Goal: Transaction & Acquisition: Purchase product/service

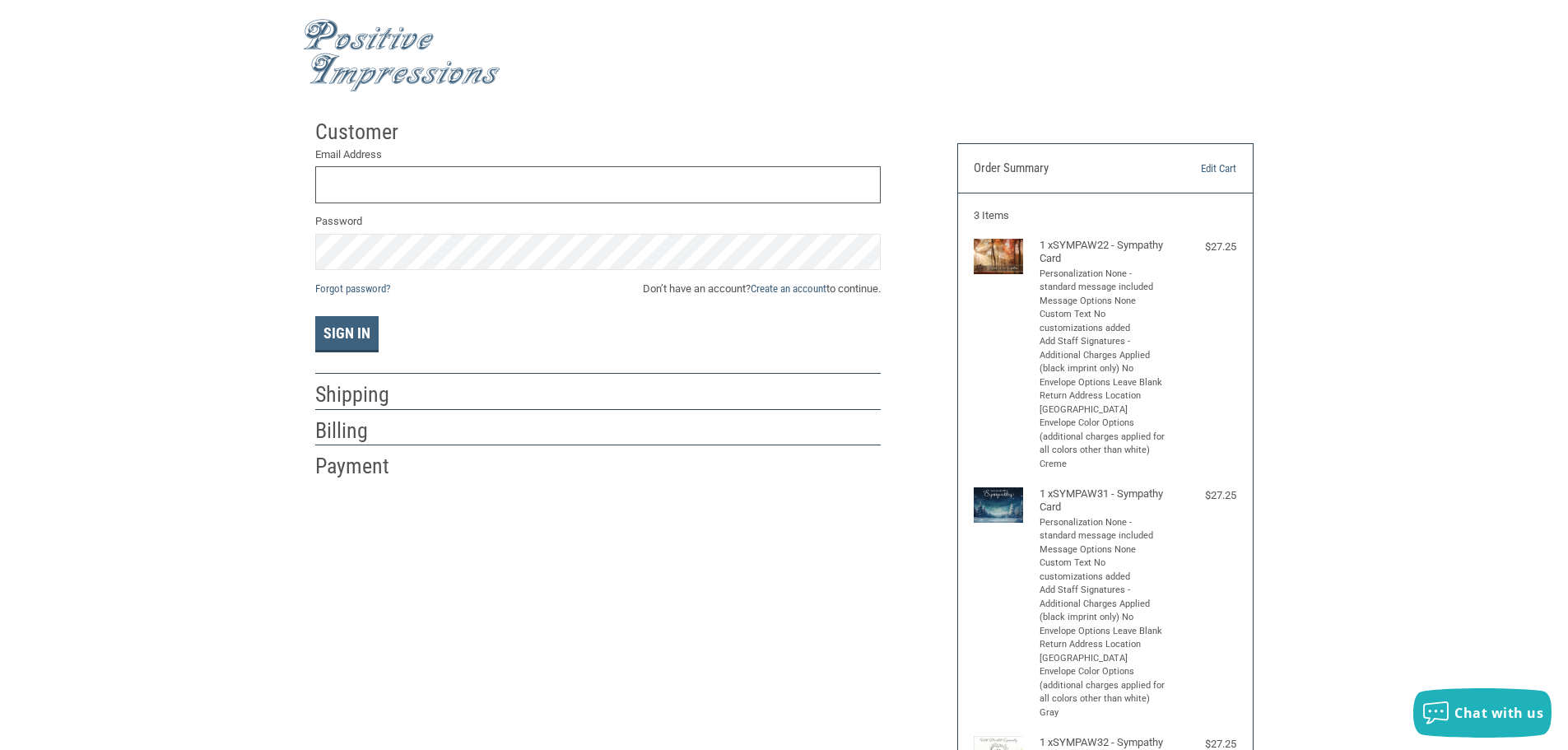
click at [644, 193] on input "Email Address" at bounding box center [598, 185] width 566 height 37
type input "[EMAIL_ADDRESS][DOMAIN_NAME]"
click at [315, 316] on button "Sign In" at bounding box center [347, 334] width 63 height 36
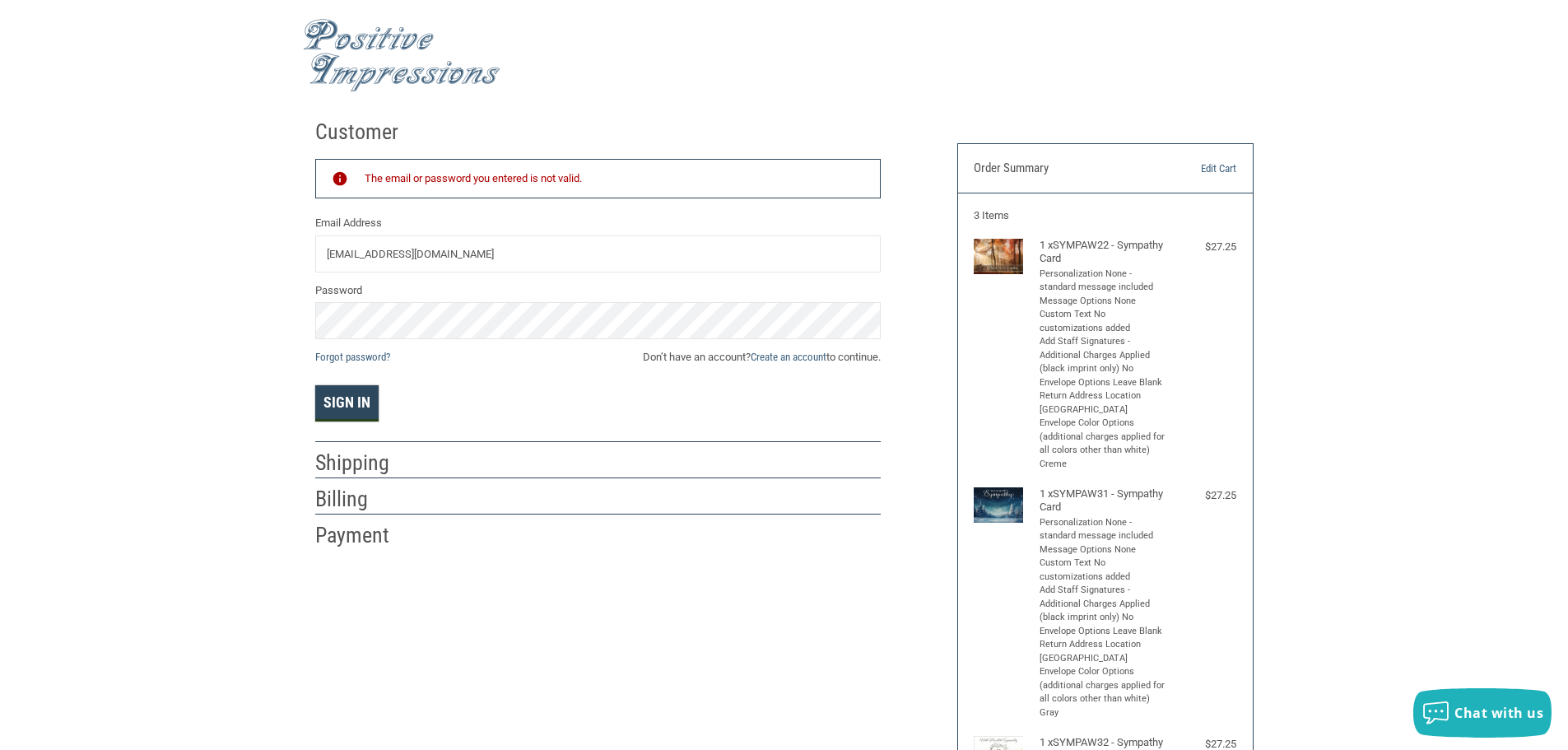
click at [349, 406] on button "Sign In" at bounding box center [347, 404] width 63 height 36
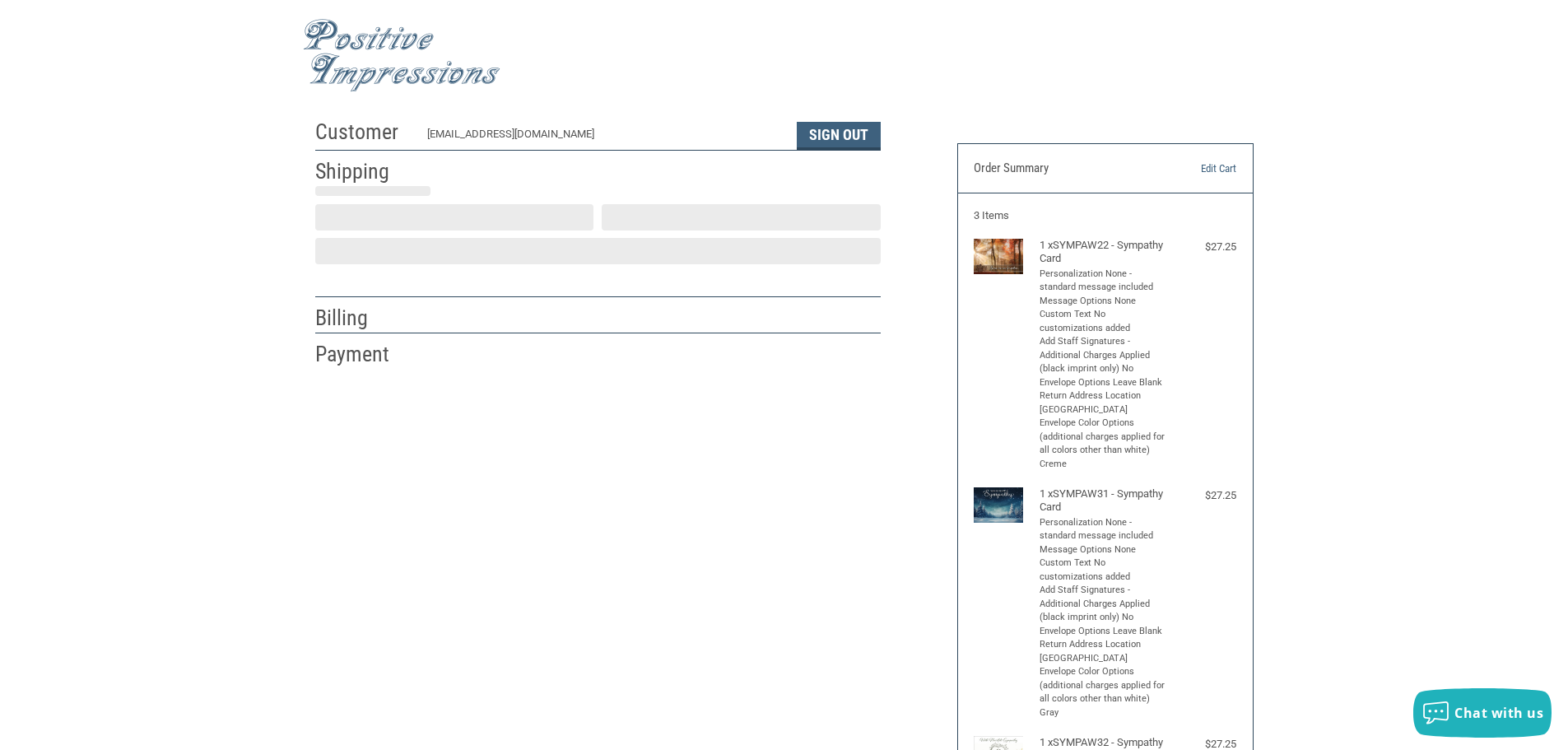
scroll to position [2, 0]
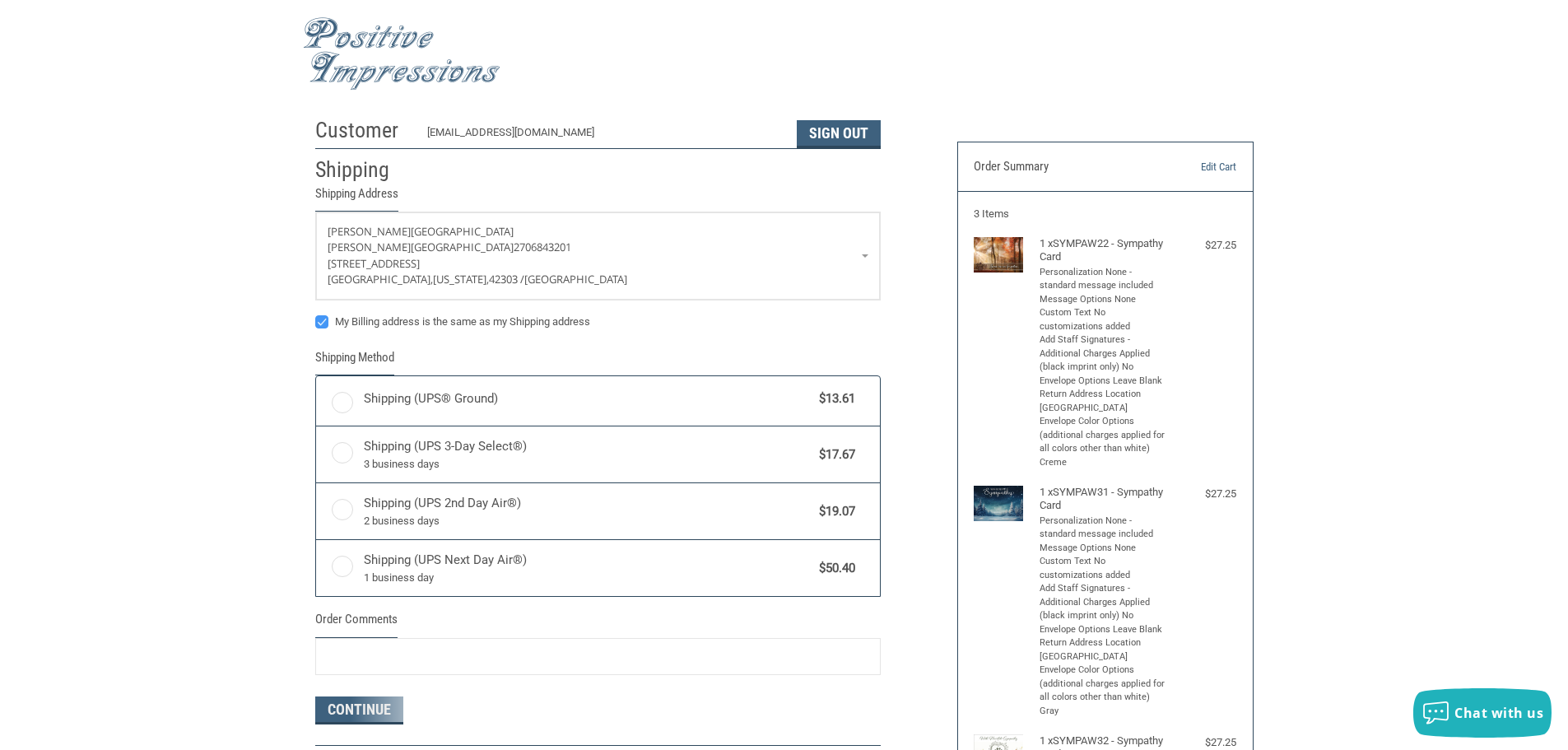
radio input "true"
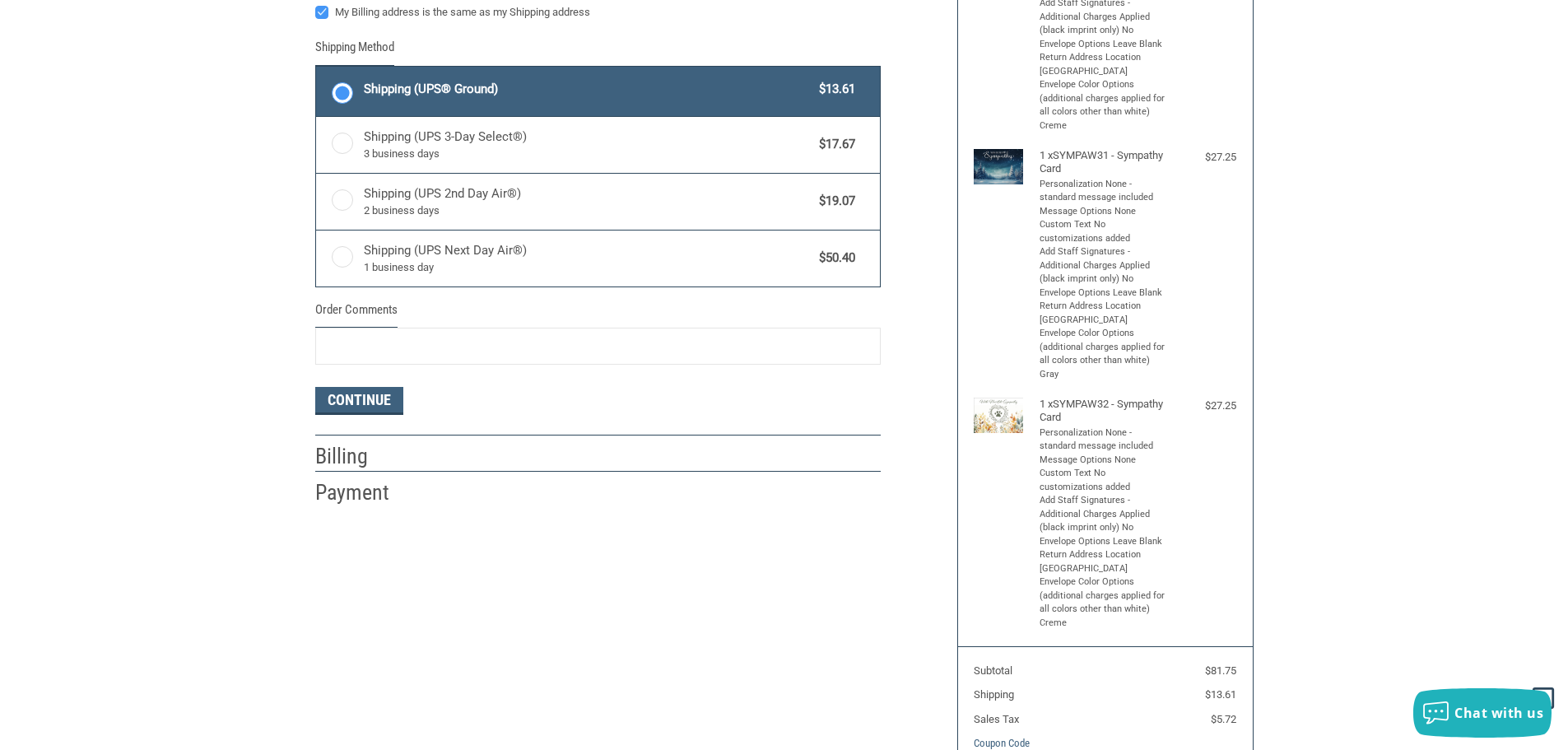
scroll to position [414, 0]
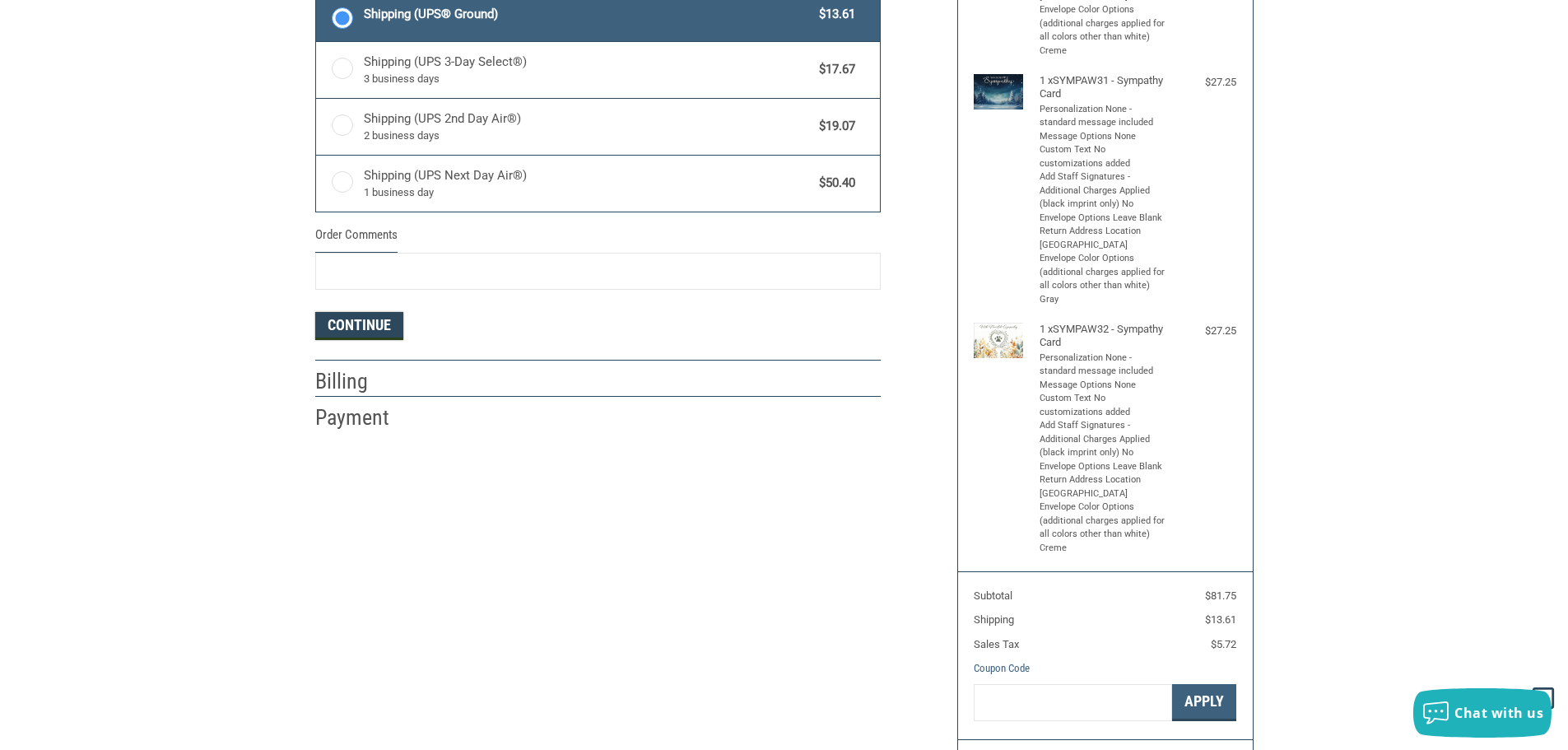
click at [346, 322] on button "Continue" at bounding box center [359, 326] width 88 height 28
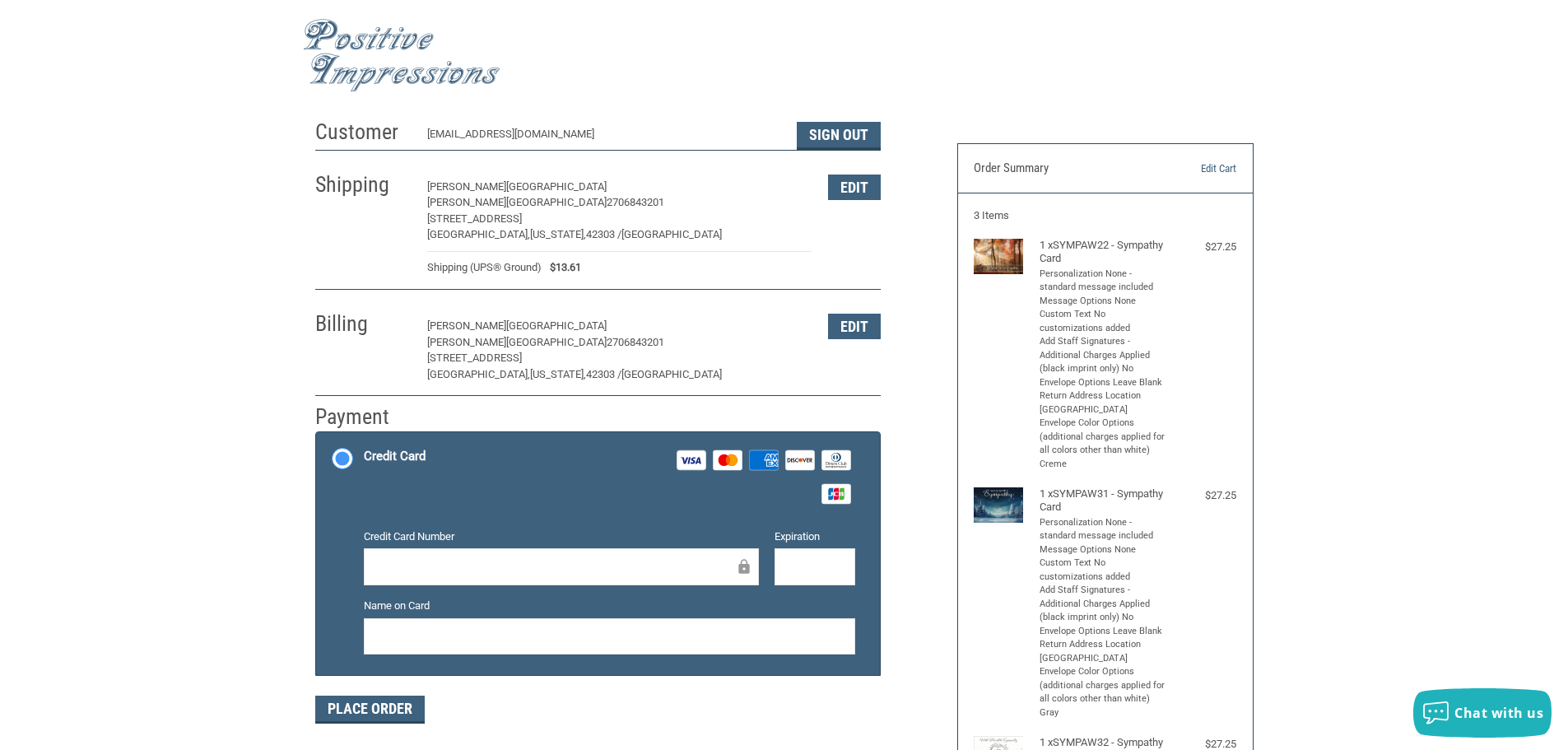
scroll to position [165, 0]
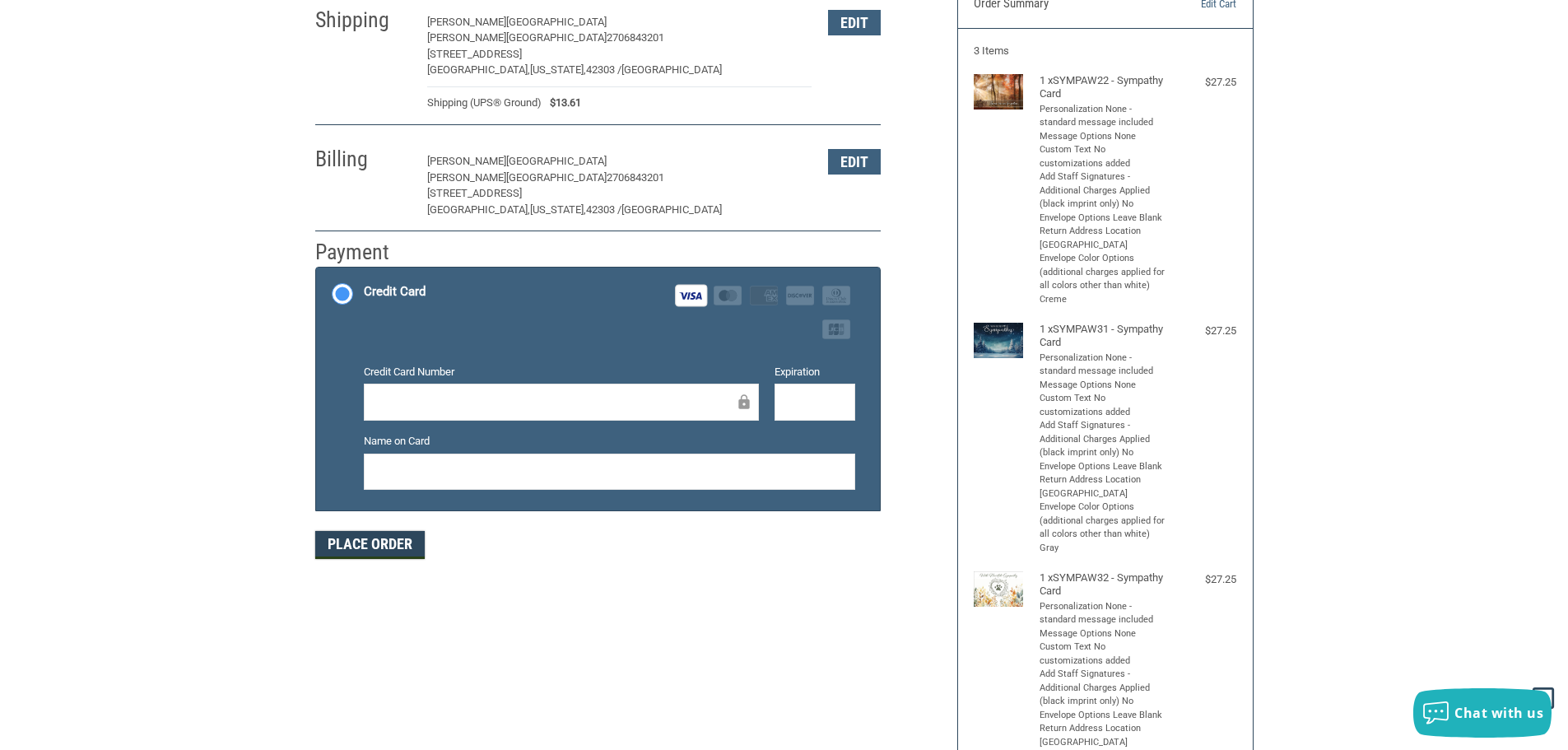
click at [391, 541] on button "Place Order" at bounding box center [369, 545] width 110 height 28
